Goal: Task Accomplishment & Management: Manage account settings

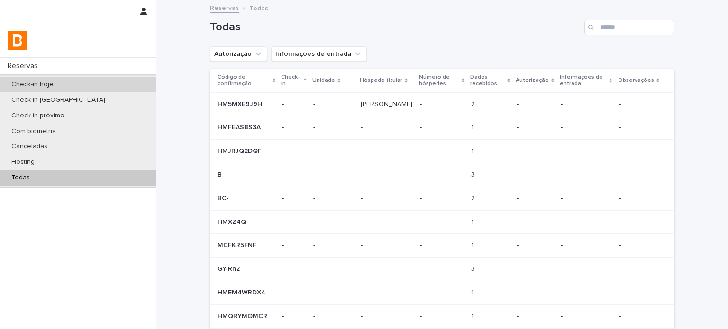
click at [93, 86] on div "Check-in hoje" at bounding box center [78, 85] width 156 height 16
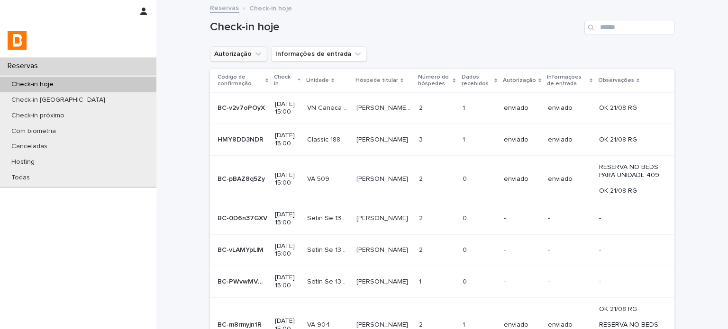
click at [241, 46] on button "Autorização" at bounding box center [238, 53] width 57 height 15
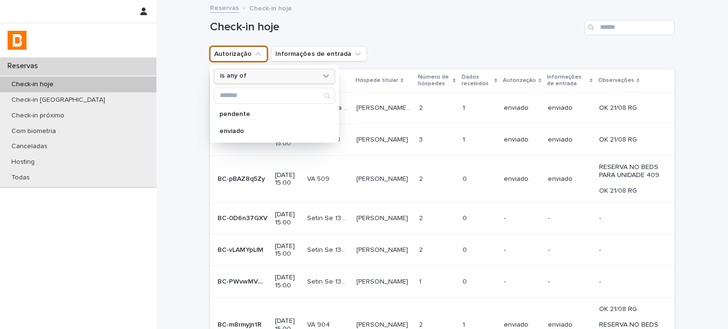
click at [264, 72] on div "is any of" at bounding box center [268, 77] width 105 height 10
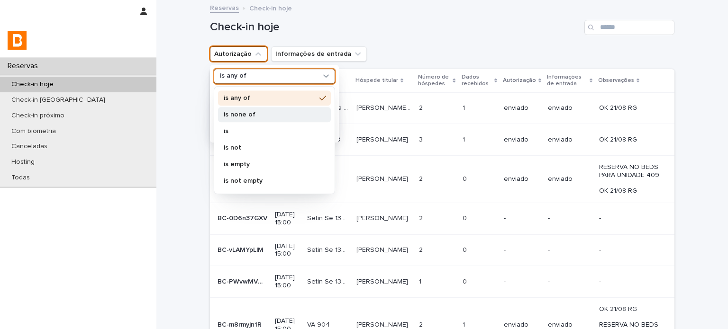
click at [256, 117] on div "is none of" at bounding box center [274, 114] width 113 height 15
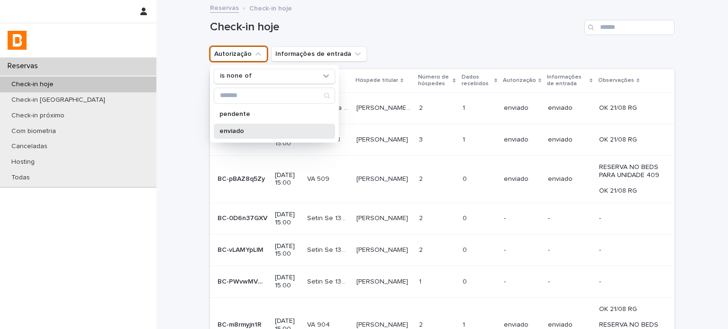
click at [269, 128] on p "enviado" at bounding box center [269, 131] width 100 height 7
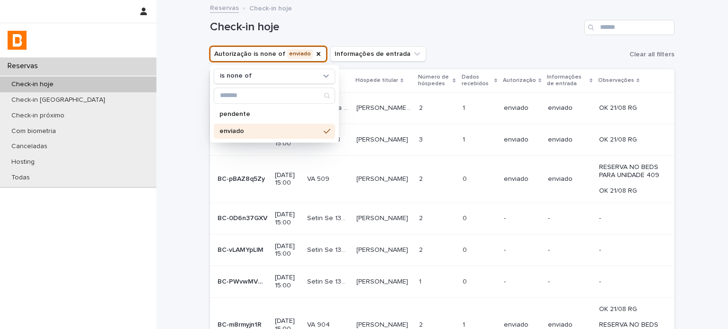
click at [514, 34] on div "Check-in hoje" at bounding box center [442, 27] width 464 height 15
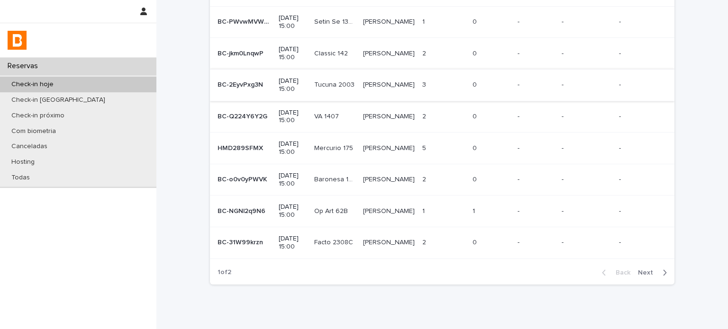
scroll to position [185, 0]
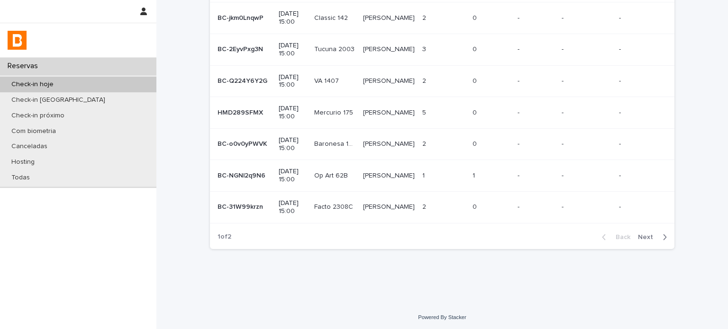
click at [651, 236] on span "Next" at bounding box center [648, 237] width 21 height 7
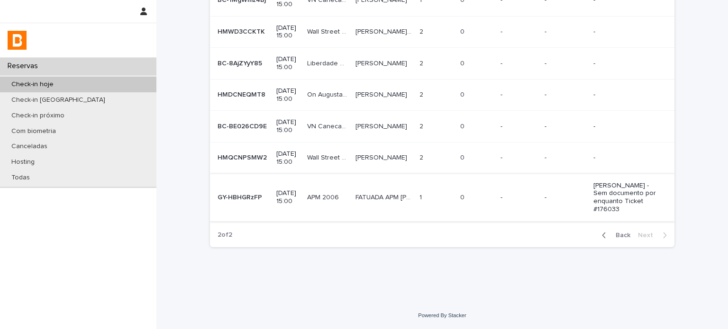
scroll to position [162, 0]
click at [615, 235] on span "Back" at bounding box center [620, 235] width 20 height 7
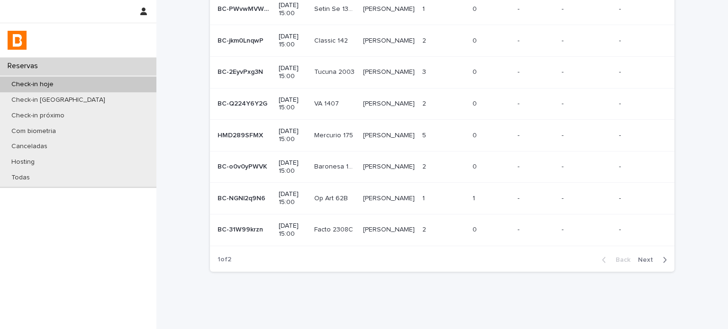
scroll to position [173, 0]
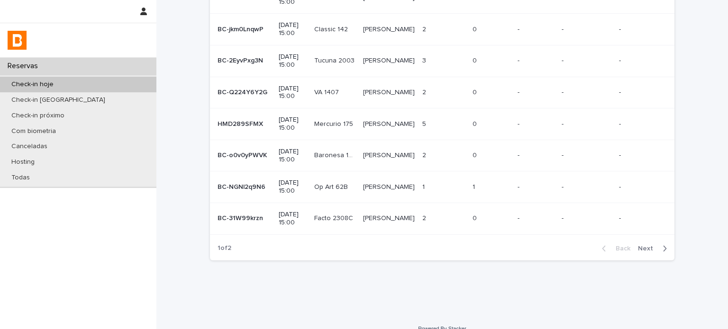
click at [371, 185] on p "[PERSON_NAME]" at bounding box center [390, 186] width 54 height 10
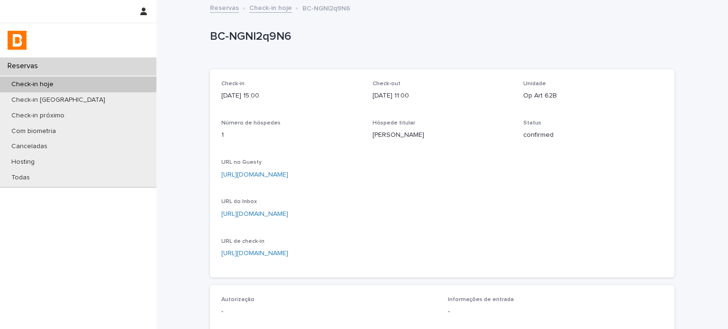
click at [279, 41] on p "BC-NGNl2q9N6" at bounding box center [440, 37] width 460 height 14
copy p "BC-NGNl2q9N6"
drag, startPoint x: 537, startPoint y: 73, endPoint x: 469, endPoint y: 51, distance: 71.5
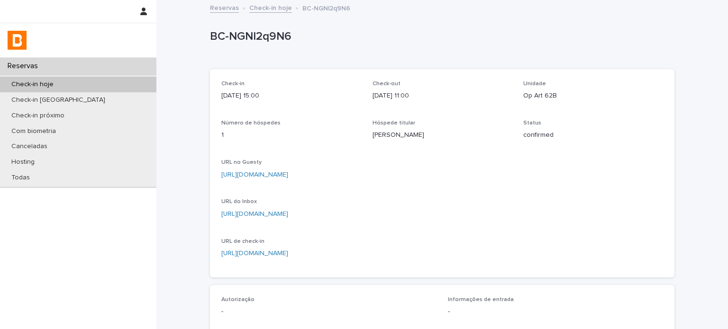
click at [536, 70] on div "Check-in [DATE] 15:00 Check-out [DATE] 11:00 Unidade Op Art 62B Número de hóspe…" at bounding box center [442, 173] width 464 height 208
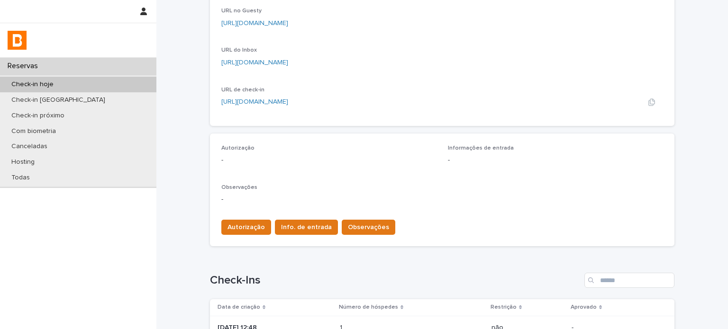
scroll to position [158, 0]
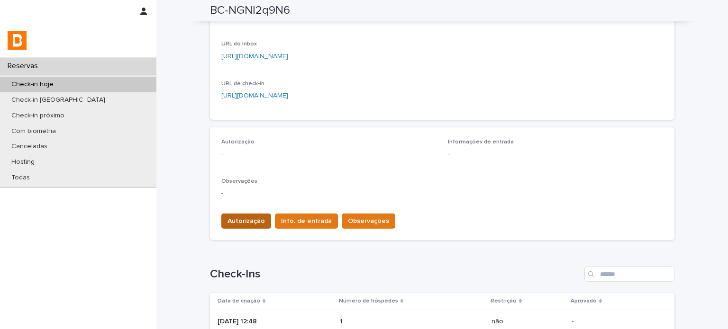
click at [249, 218] on span "Autorização" at bounding box center [245, 220] width 37 height 9
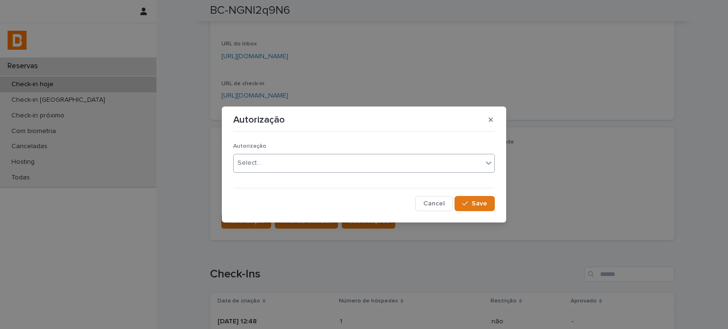
click at [277, 162] on div "Select..." at bounding box center [358, 163] width 249 height 16
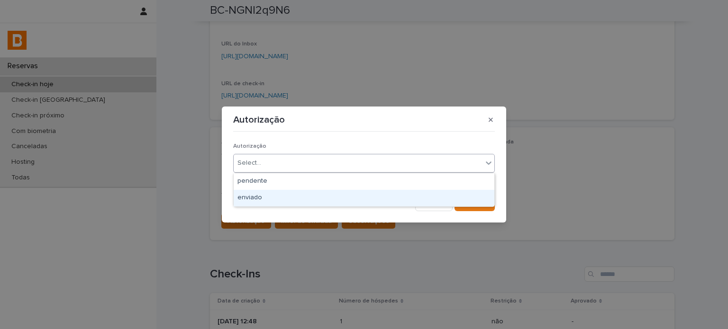
click at [271, 198] on div "enviado" at bounding box center [364, 198] width 261 height 17
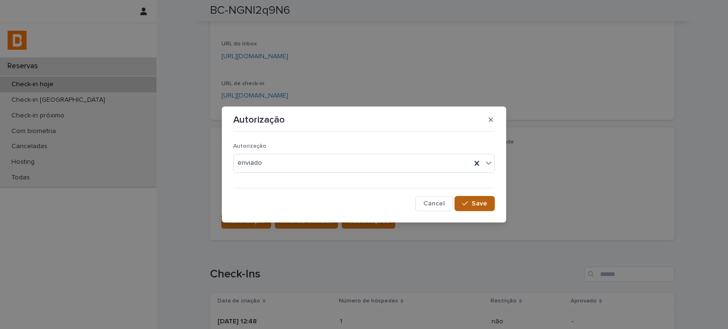
click at [486, 196] on button "Save" at bounding box center [474, 203] width 40 height 15
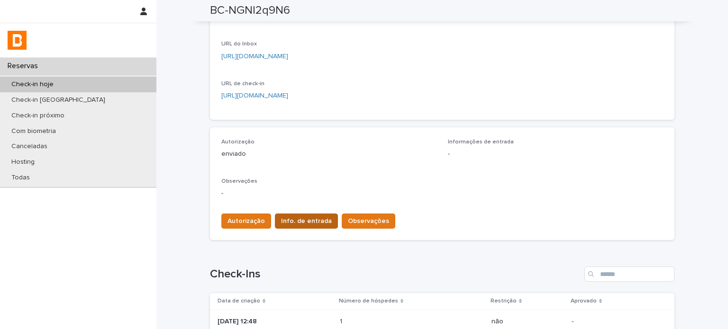
click at [294, 218] on span "Info. de entrada" at bounding box center [306, 220] width 51 height 9
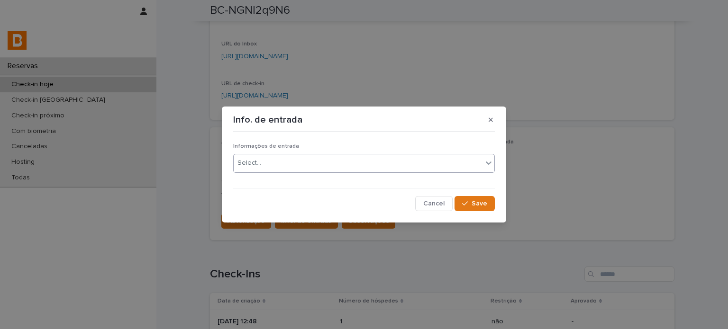
click at [307, 161] on div "Select..." at bounding box center [358, 163] width 249 height 16
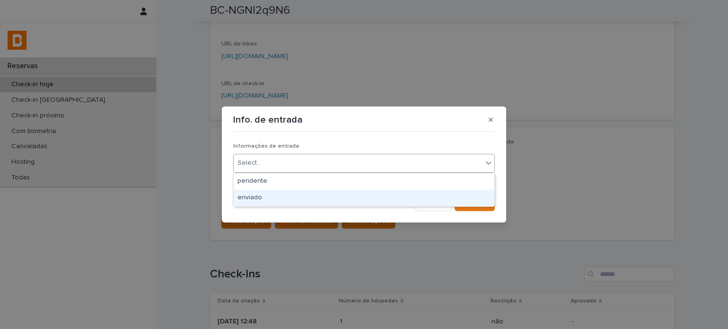
click at [303, 205] on div "enviado" at bounding box center [364, 198] width 261 height 17
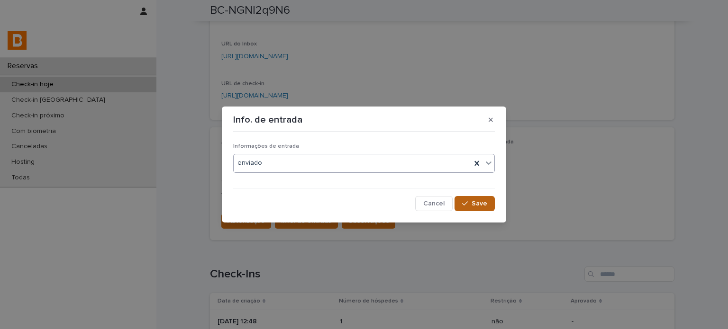
click at [471, 200] on div "button" at bounding box center [466, 203] width 9 height 7
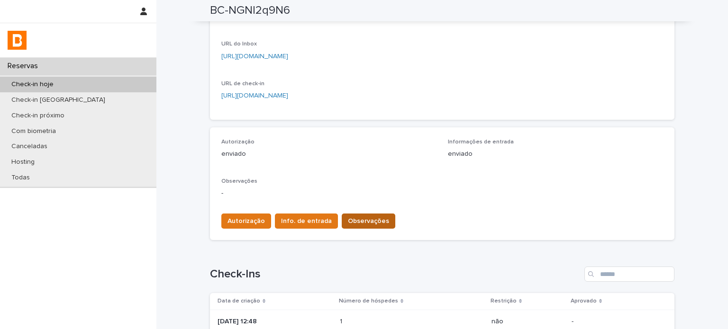
click at [342, 215] on button "Observações" at bounding box center [369, 221] width 54 height 15
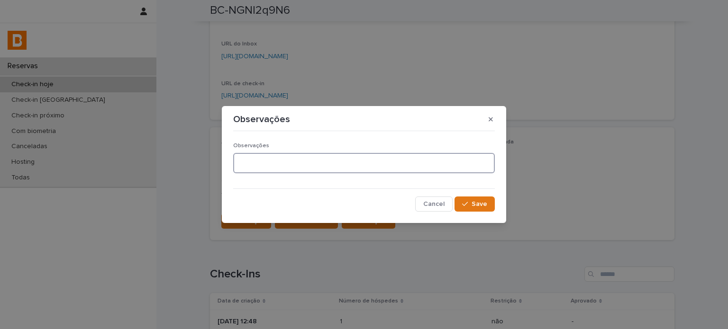
click at [320, 162] on textarea at bounding box center [363, 163] width 261 height 20
type textarea "**********"
click at [485, 198] on button "Save" at bounding box center [474, 204] width 40 height 15
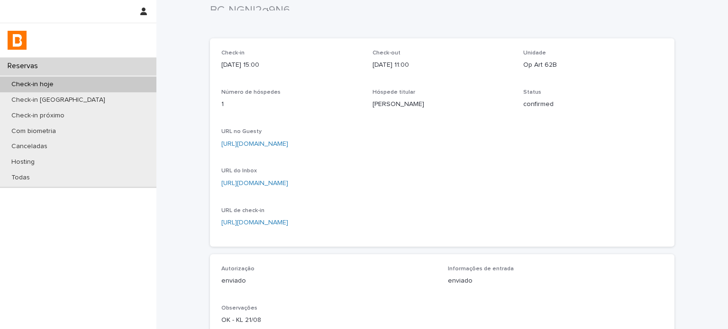
scroll to position [0, 0]
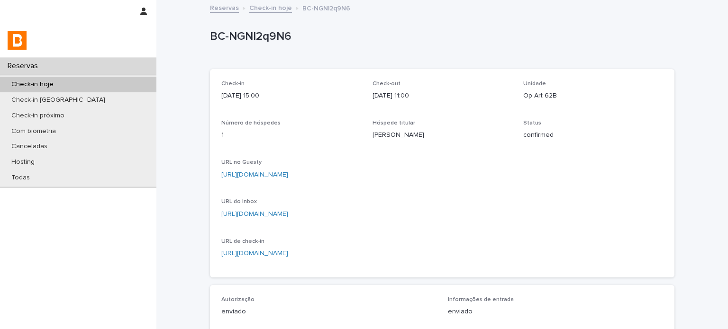
click at [272, 8] on link "Check-in hoje" at bounding box center [270, 7] width 43 height 11
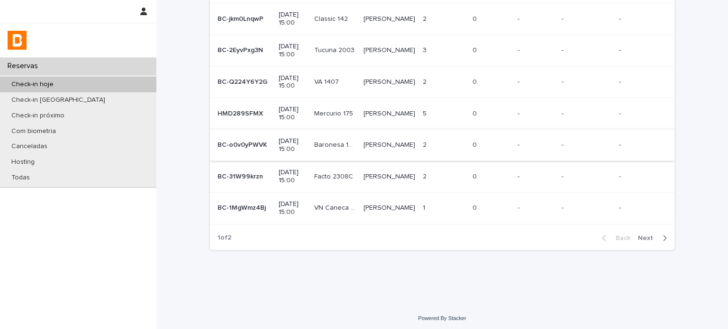
scroll to position [185, 0]
click at [644, 234] on span "Next" at bounding box center [648, 237] width 21 height 7
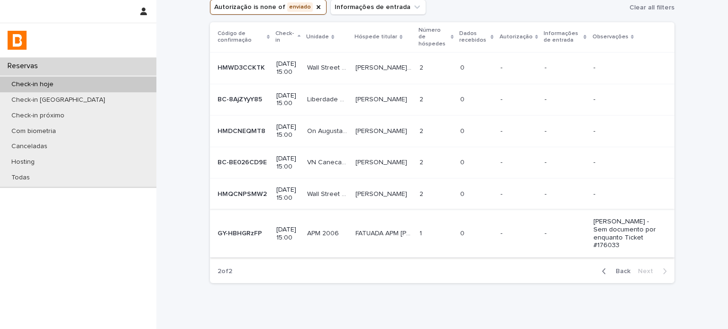
scroll to position [75, 0]
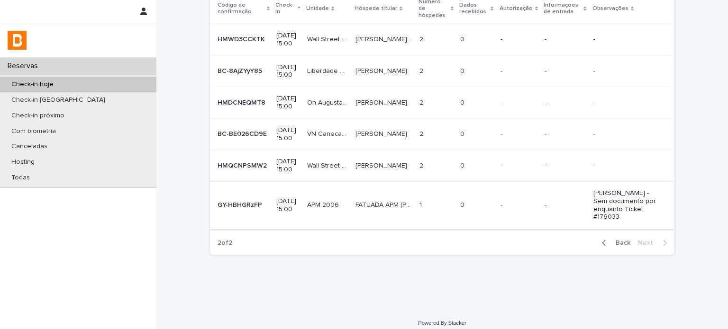
click at [610, 246] on span "Back" at bounding box center [620, 243] width 20 height 7
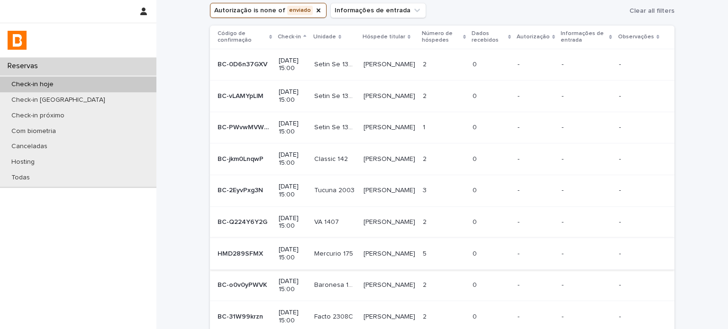
scroll to position [43, 0]
click at [406, 65] on p "[PERSON_NAME]" at bounding box center [390, 64] width 54 height 10
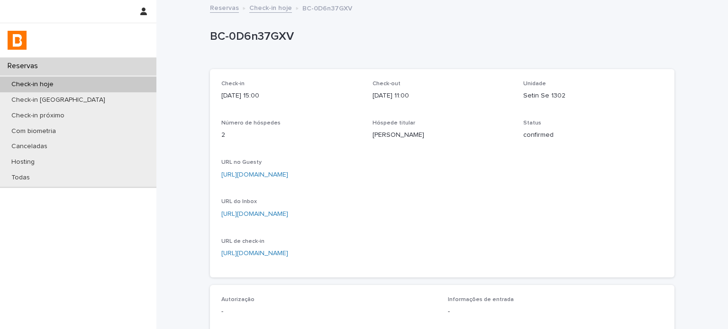
click at [239, 32] on p "BC-0D6n37GXV" at bounding box center [440, 37] width 460 height 14
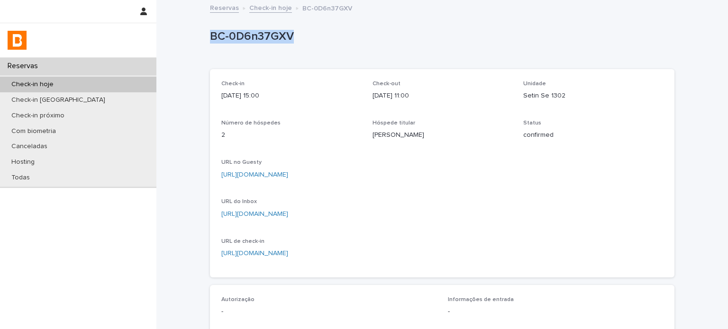
click at [445, 18] on div "BC-0D6n37GXV BC-0D6n37GXV Sorry, there was an error saving your record. Please …" at bounding box center [442, 284] width 464 height 567
click at [267, 3] on link "Check-in hoje" at bounding box center [270, 7] width 43 height 11
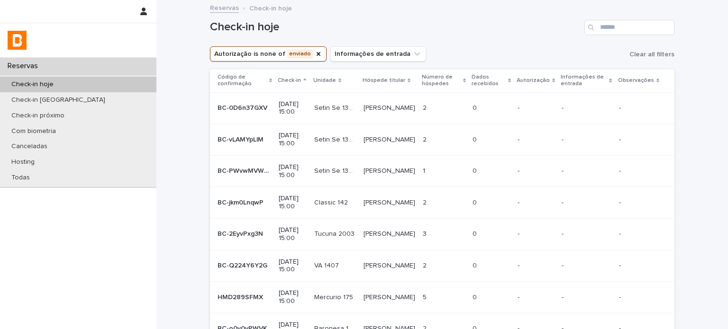
click at [441, 145] on div "2 2" at bounding box center [444, 140] width 42 height 16
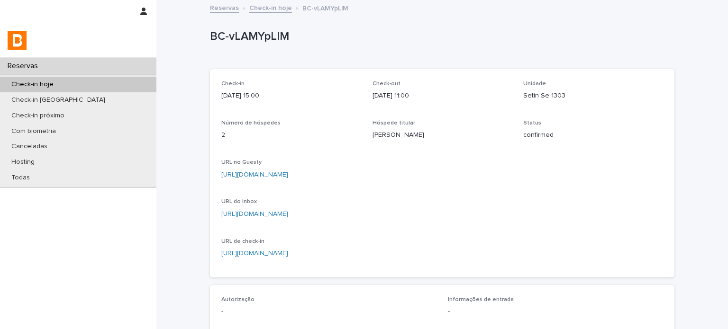
click at [218, 45] on div "BC-vLAMYpLlM" at bounding box center [440, 39] width 460 height 18
copy p "BC-vLAMYpLlM"
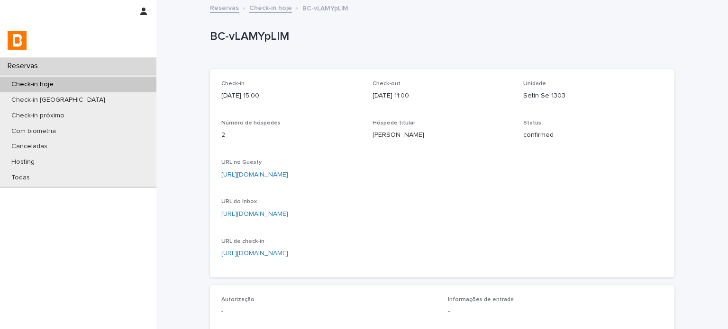
click at [580, 177] on p "[URL][DOMAIN_NAME]" at bounding box center [441, 175] width 441 height 10
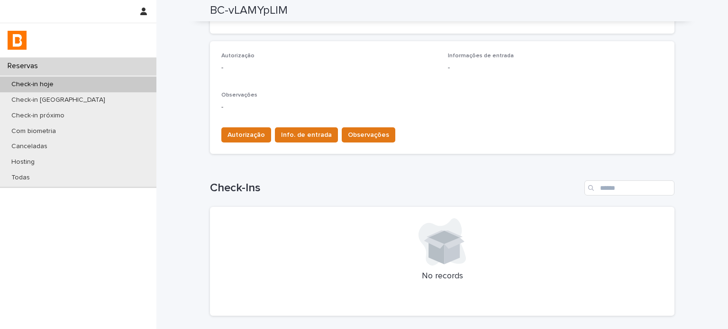
scroll to position [284, 0]
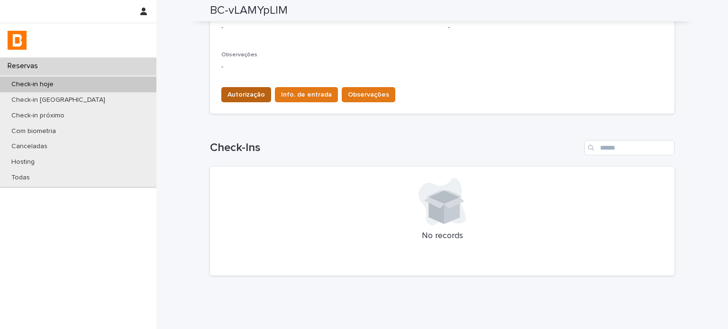
click at [245, 92] on span "Autorização" at bounding box center [245, 94] width 37 height 9
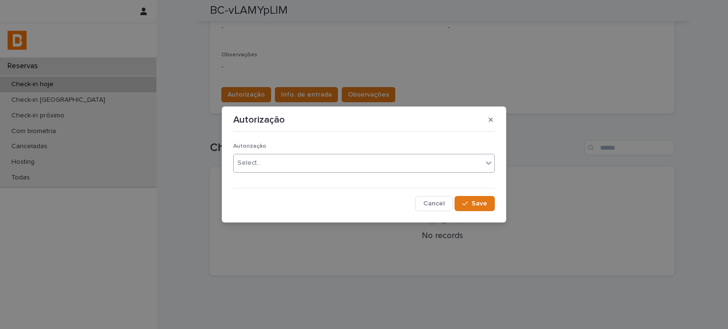
click at [276, 155] on div "Select..." at bounding box center [363, 163] width 261 height 19
click at [468, 208] on button "Save" at bounding box center [474, 203] width 40 height 15
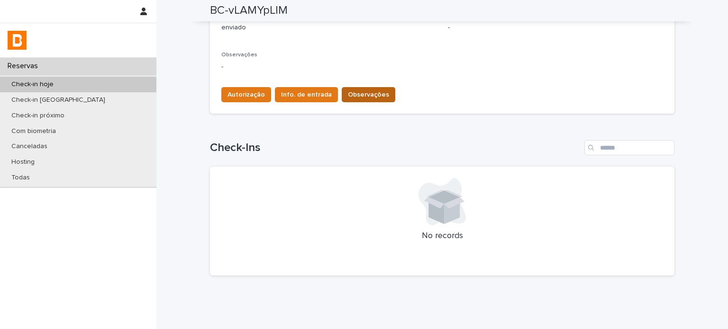
click at [348, 96] on span "Observações" at bounding box center [368, 94] width 41 height 9
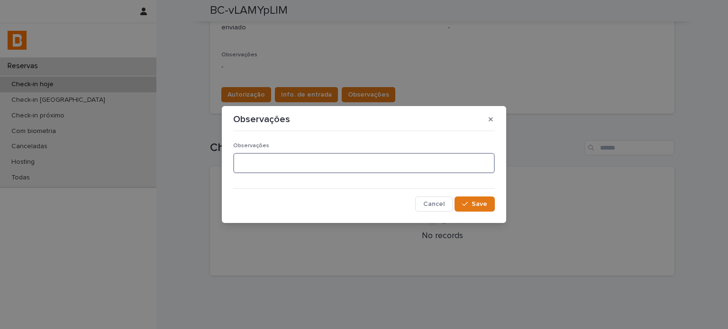
click at [305, 164] on textarea at bounding box center [363, 163] width 261 height 20
type textarea "**********"
click at [488, 204] on button "Save" at bounding box center [474, 204] width 40 height 15
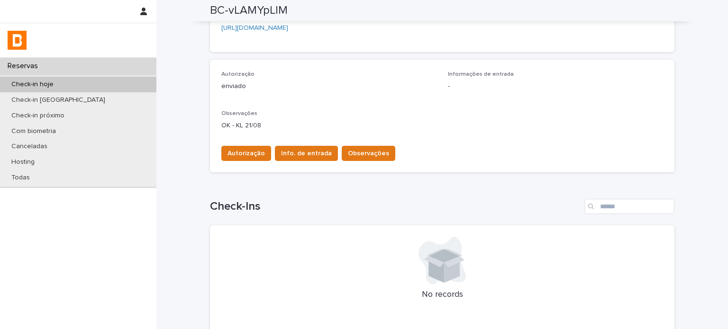
scroll to position [173, 0]
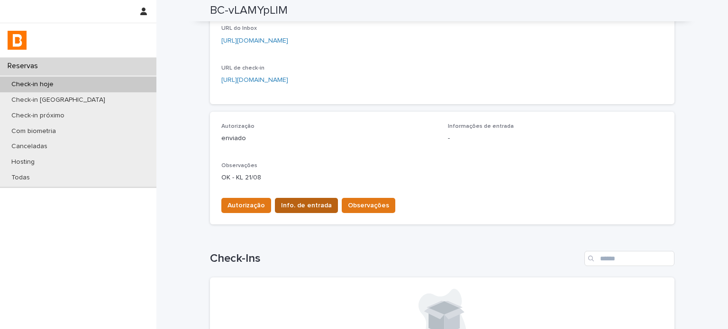
click at [308, 203] on span "Info. de entrada" at bounding box center [306, 205] width 51 height 9
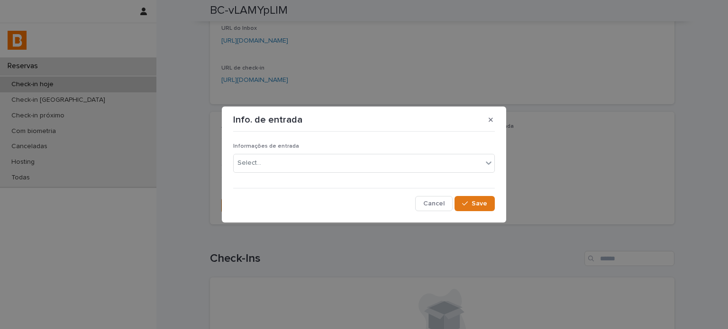
click at [351, 173] on div "Informações de entrada Select..." at bounding box center [363, 161] width 261 height 37
click at [344, 162] on div "Select..." at bounding box center [358, 163] width 249 height 16
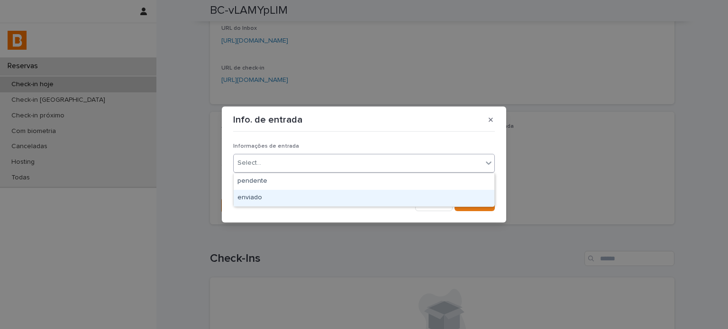
click at [342, 194] on div "enviado" at bounding box center [364, 198] width 261 height 17
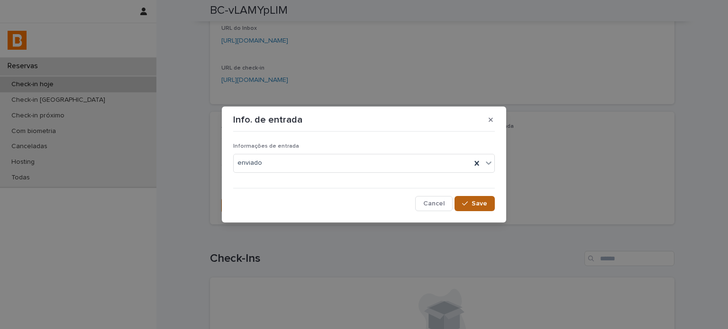
click at [467, 206] on icon "button" at bounding box center [465, 203] width 6 height 7
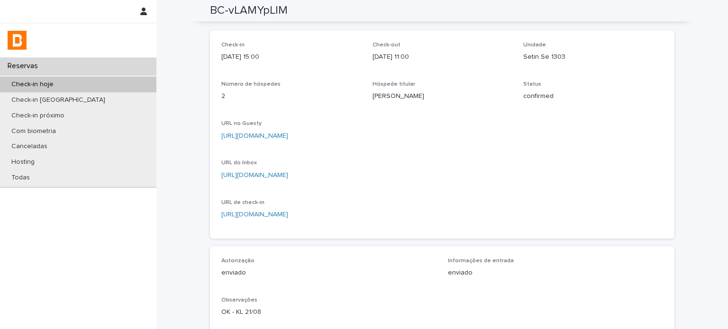
scroll to position [0, 0]
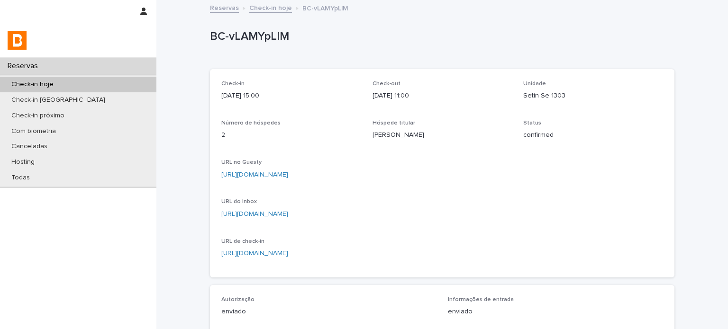
click at [275, 11] on link "Check-in hoje" at bounding box center [270, 7] width 43 height 11
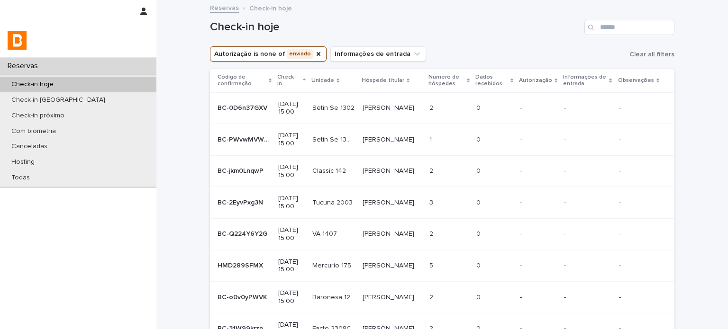
click at [433, 136] on p "1" at bounding box center [431, 139] width 4 height 10
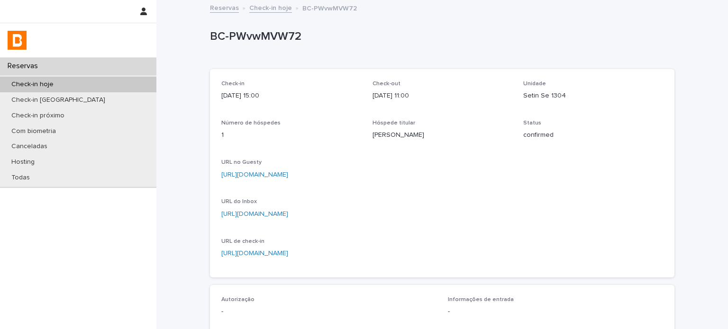
click at [282, 40] on p "BC-PWvwMVW72" at bounding box center [440, 37] width 460 height 14
copy p "BC-PWvwMVW72"
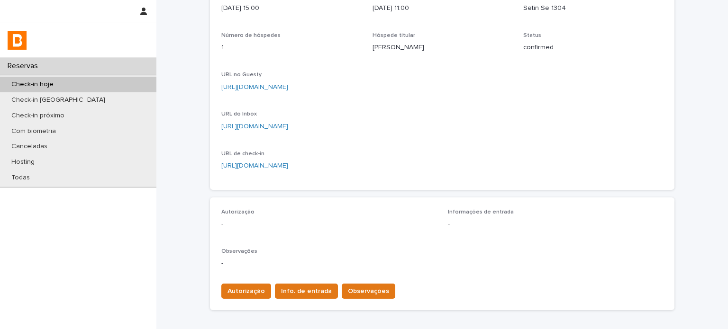
scroll to position [173, 0]
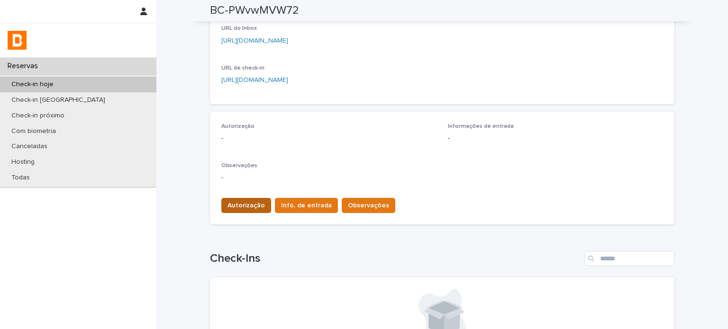
click at [256, 204] on span "Autorização" at bounding box center [245, 205] width 37 height 9
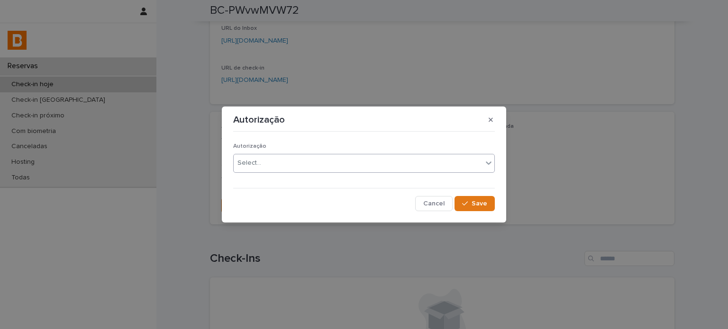
click at [274, 166] on div "Select..." at bounding box center [358, 163] width 249 height 16
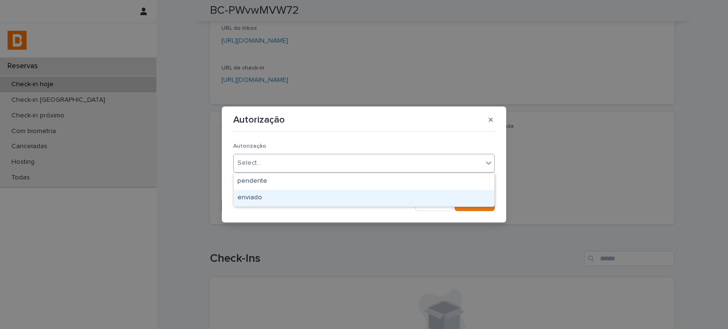
click at [279, 199] on div "enviado" at bounding box center [364, 198] width 261 height 17
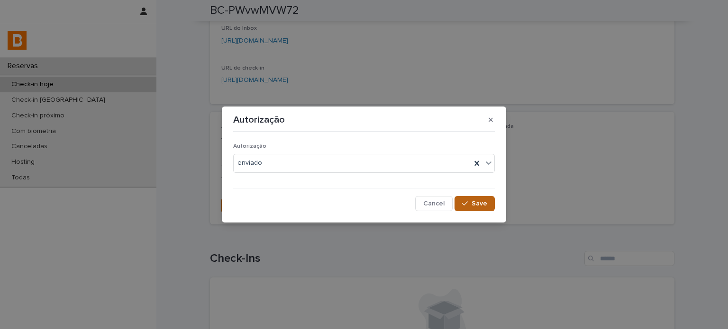
click at [477, 202] on span "Save" at bounding box center [479, 203] width 16 height 7
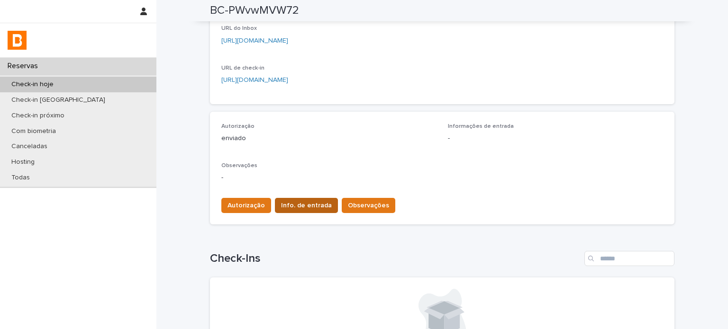
click at [315, 205] on span "Info. de entrada" at bounding box center [306, 205] width 51 height 9
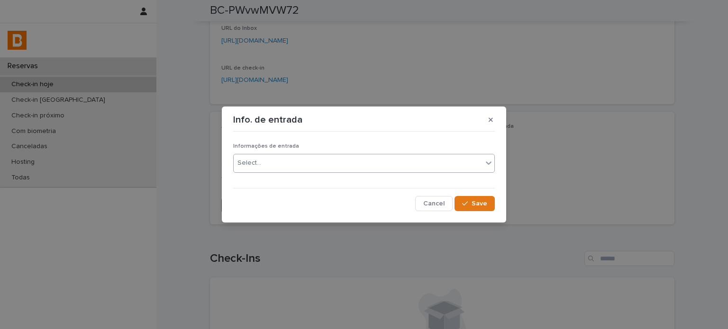
click at [305, 163] on div "Select..." at bounding box center [358, 163] width 249 height 16
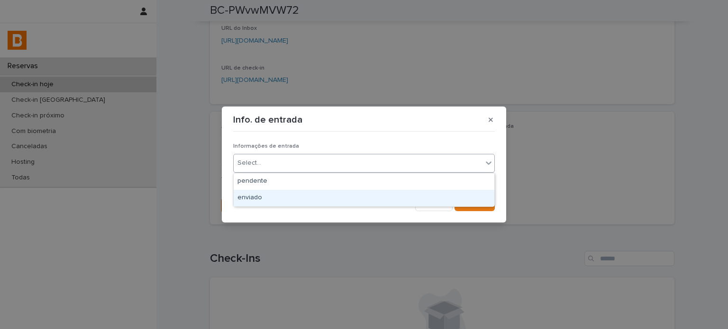
click at [305, 197] on div "enviado" at bounding box center [364, 198] width 261 height 17
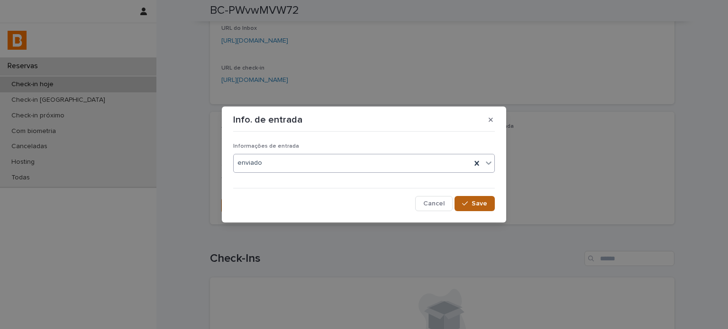
click at [463, 200] on icon "button" at bounding box center [465, 203] width 6 height 7
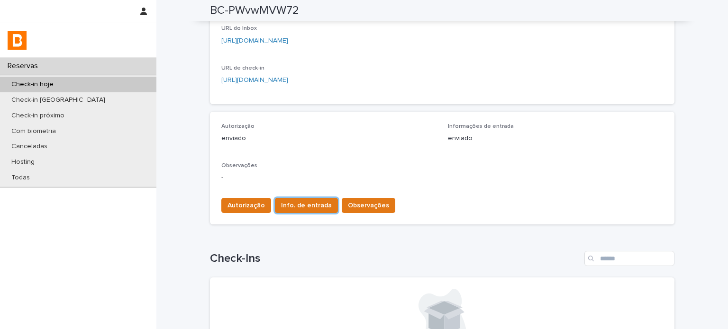
click at [352, 191] on div "Autorização Info. de entrada Observações" at bounding box center [441, 203] width 441 height 27
click at [360, 199] on button "Observações" at bounding box center [369, 205] width 54 height 15
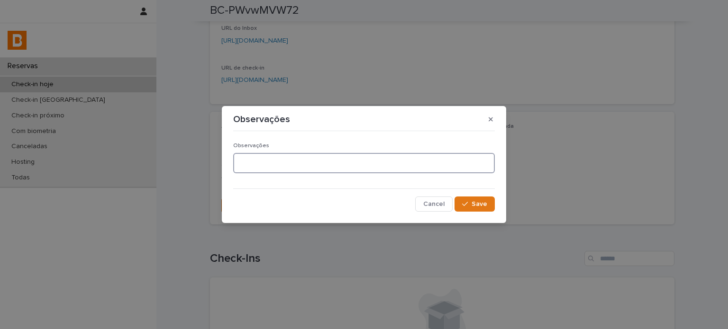
click at [286, 163] on textarea at bounding box center [363, 163] width 261 height 20
type textarea "**********"
click at [479, 201] on span "Save" at bounding box center [479, 204] width 16 height 7
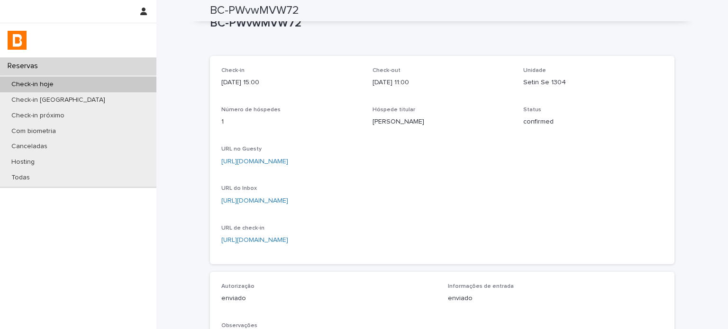
scroll to position [0, 0]
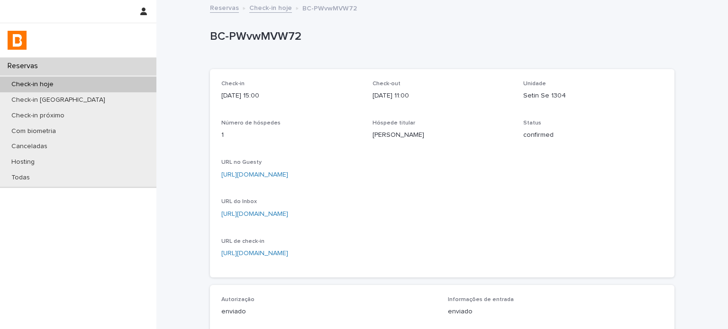
click at [272, 4] on link "Check-in hoje" at bounding box center [270, 7] width 43 height 11
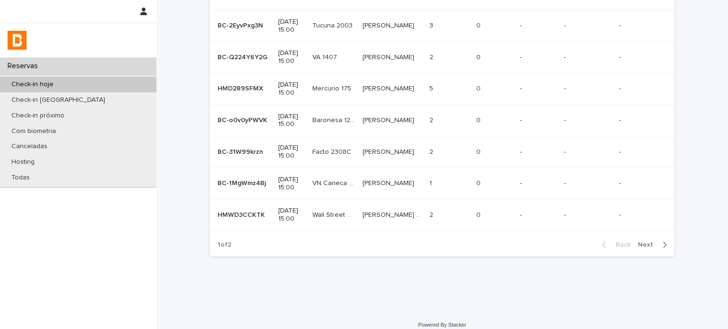
scroll to position [153, 0]
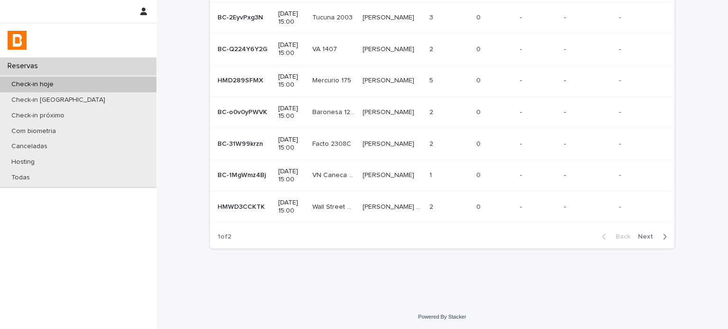
click at [649, 234] on span "Next" at bounding box center [648, 237] width 21 height 7
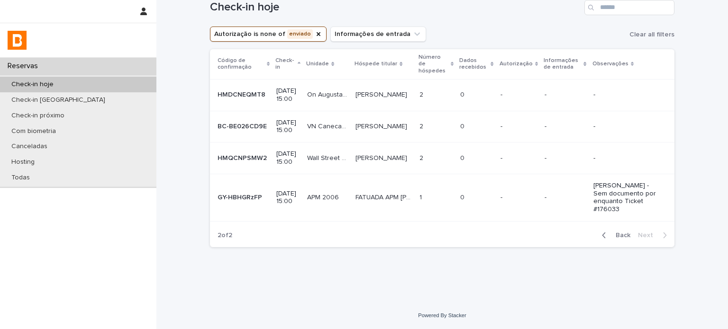
scroll to position [44, 0]
click at [614, 234] on span "Back" at bounding box center [620, 235] width 20 height 7
